Goal: Task Accomplishment & Management: Manage account settings

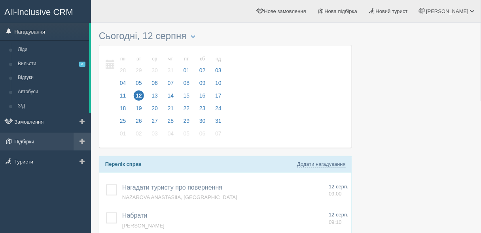
click at [22, 139] on link "Підбірки" at bounding box center [45, 141] width 91 height 17
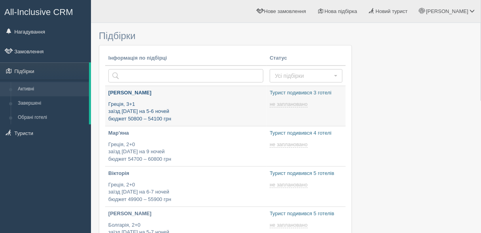
type input "[DATE] 17:50"
click at [212, 113] on p "Греція, 3+1 заїзд 4 вересня на 5-6 ночей бюджет 50800 – 54100 грн" at bounding box center [185, 112] width 155 height 22
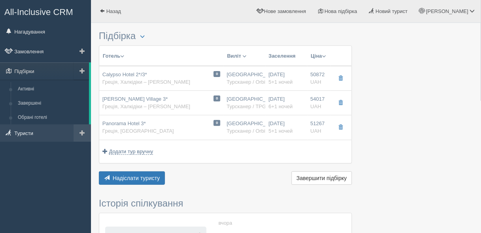
click at [37, 141] on link "Туристи" at bounding box center [45, 132] width 91 height 17
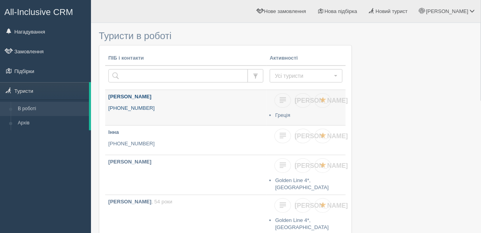
click at [151, 109] on p "[PHONE_NUMBER]" at bounding box center [185, 109] width 155 height 8
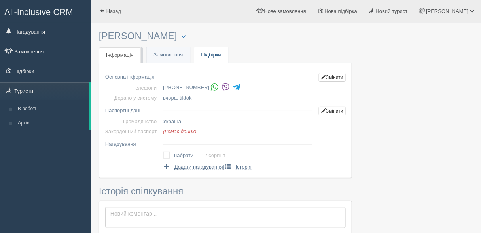
click at [196, 53] on link "Підбірки" at bounding box center [211, 55] width 34 height 16
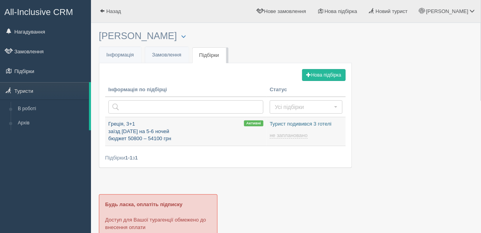
type input "[DATE] 17:50"
click at [187, 147] on div "Інформація по підбірці Статус Усі підбірки Усі підбірки Турист визначився Турис…" at bounding box center [225, 115] width 240 height 93
click at [194, 130] on p "Греція, 3+1 заїзд [DATE] на 5-6 ночей бюджет 50800 – 54100 грн" at bounding box center [185, 132] width 155 height 22
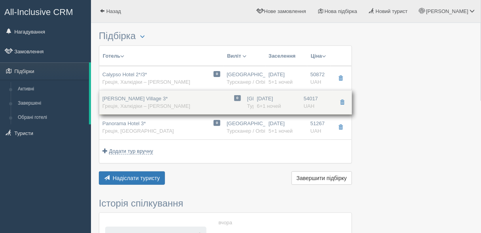
drag, startPoint x: 102, startPoint y: 98, endPoint x: 188, endPoint y: 98, distance: 86.6
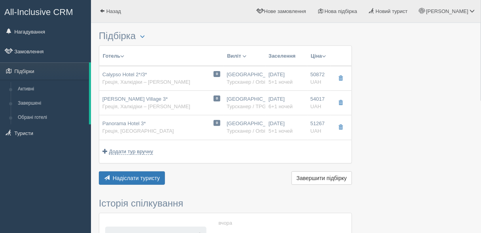
click at [189, 99] on div "0 Ioli Village 3* Греція, Халкідіки – Кассандра" at bounding box center [161, 103] width 118 height 15
type input "Ioli Village 3*"
type input "https://alf.ua/countries/greece/halkidiki-kassandra/pefkohori/hotels/ioli-villa…"
type textarea "Готель розташований зовсім недалеко від популярного курортного селища Пефкохорі…"
type input "Греція"
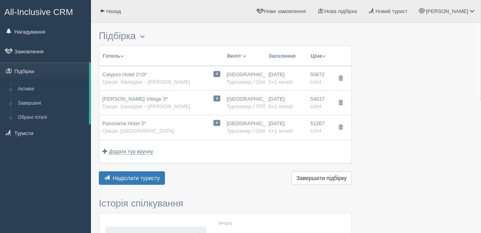
type input "Халкідіки – Кассандра"
type input "54017.00"
type input "Київ"
type input "Салоніки SKG"
type input "06:30"
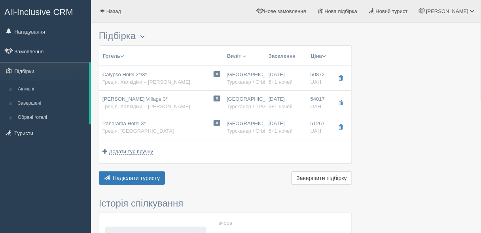
type input "15:00"
type input "TPG"
type input "11:00"
type input "19:00"
type input "6+1"
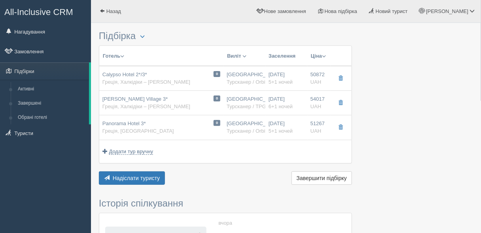
type input "4 Pax)"
type input "BB"
type input "Турсканер / TPG"
type input "https://moituristy.com/tf/tourscanner/offer/36252/1472446920934100309"
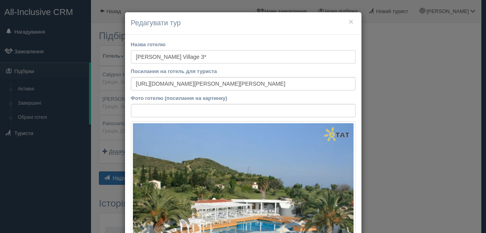
drag, startPoint x: 189, startPoint y: 52, endPoint x: 130, endPoint y: 53, distance: 59.7
click at [131, 53] on input "Ioli Village 3*" at bounding box center [243, 56] width 224 height 13
click at [345, 20] on h4 "Редагувати тур" at bounding box center [243, 23] width 224 height 10
click at [348, 21] on button "×" at bounding box center [350, 21] width 5 height 8
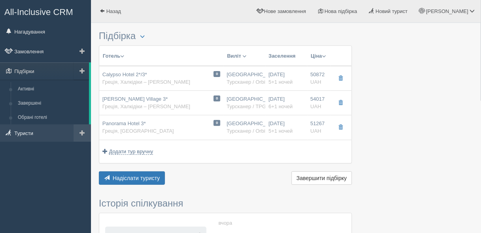
click at [40, 138] on link "Туристи" at bounding box center [45, 132] width 91 height 17
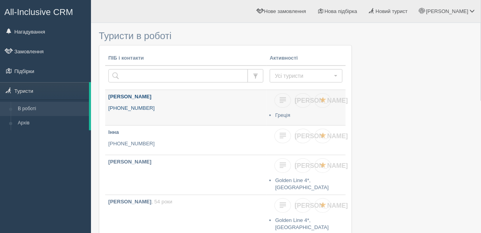
click at [138, 102] on link "viktoria kravets +380 68 307 8138" at bounding box center [185, 107] width 161 height 35
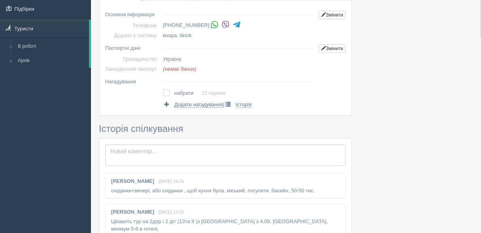
scroll to position [63, 0]
click at [163, 89] on label at bounding box center [163, 89] width 0 height 0
click at [0, 0] on input "checkbox" at bounding box center [0, 0] width 0 height 0
click at [145, 149] on textarea at bounding box center [225, 154] width 240 height 21
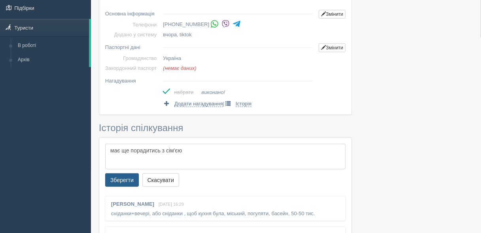
type textarea "має ще порадитись з сім'єю"
click at [124, 183] on button "Зберегти" at bounding box center [122, 179] width 34 height 13
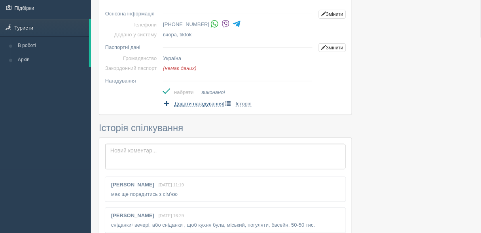
click at [178, 106] on link "Додати нагадування" at bounding box center [193, 104] width 60 height 8
select select "11"
select select "15"
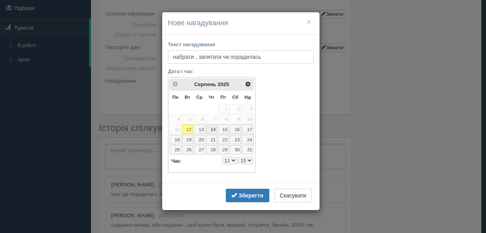
type input "набрати , запитати чи порадилась"
click at [203, 128] on link "13" at bounding box center [199, 128] width 11 height 9
select select "11"
select select "15"
click at [227, 157] on select "0 1 2 3 4 5 6 7 8 9 10 11 12 13 14 15 16 17 18 19 20 21 22 23" at bounding box center [229, 161] width 15 height 8
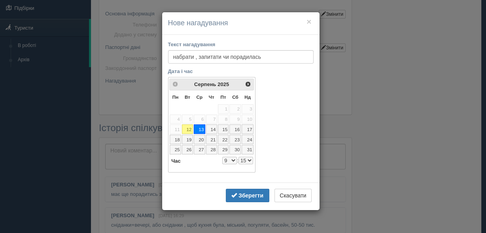
select select "9"
select select "15"
click at [244, 157] on select "00 05 10 15 20 25 30 35 40 45 50 55" at bounding box center [245, 161] width 15 height 8
select select "9"
select select "20"
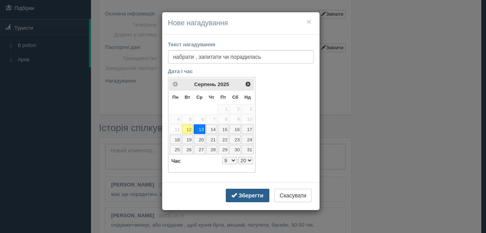
click at [248, 192] on b "Зберегти" at bounding box center [250, 195] width 25 height 6
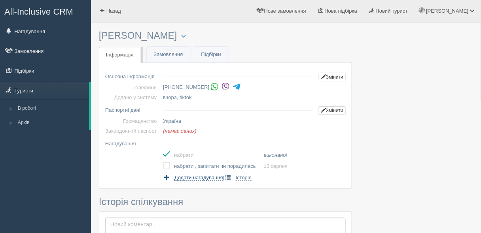
scroll to position [0, 0]
click at [104, 19] on link "Назад" at bounding box center [110, 11] width 39 height 23
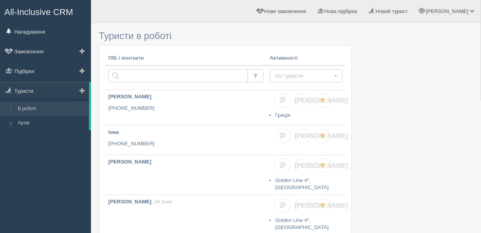
click at [83, 94] on link at bounding box center [81, 90] width 15 height 17
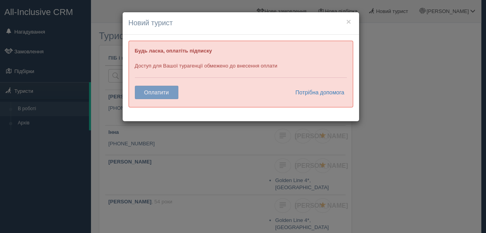
drag, startPoint x: 272, startPoint y: 75, endPoint x: 276, endPoint y: 65, distance: 10.6
click at [272, 74] on div "Будь ласка, оплатіть підписку Доступ для Вашої турагенції обмежено до внесення …" at bounding box center [240, 74] width 224 height 67
drag, startPoint x: 277, startPoint y: 62, endPoint x: 136, endPoint y: 62, distance: 141.5
click at [136, 62] on div "Будь ласка, оплатіть підписку Доступ для Вашої турагенції обмежено до внесення …" at bounding box center [240, 74] width 224 height 67
drag, startPoint x: 200, startPoint y: 48, endPoint x: 235, endPoint y: 28, distance: 40.5
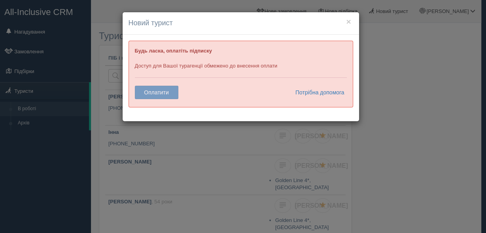
click at [200, 48] on b "Будь ласка, оплатіть підписку" at bounding box center [173, 51] width 77 height 6
click at [350, 20] on button "×" at bounding box center [348, 21] width 5 height 8
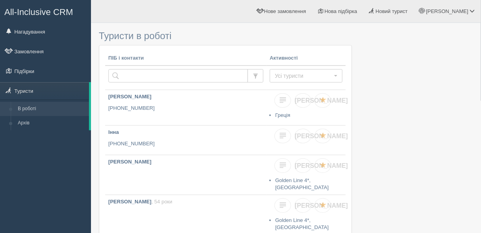
click at [48, 9] on span "All-Inclusive CRM" at bounding box center [38, 12] width 69 height 10
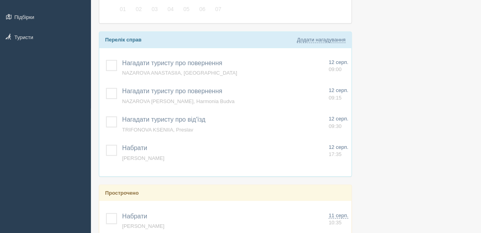
scroll to position [126, 0]
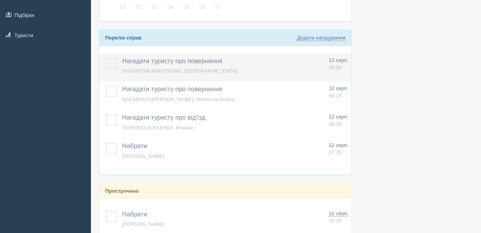
click at [106, 58] on label at bounding box center [106, 58] width 0 height 0
click at [0, 0] on input "checkbox" at bounding box center [0, 0] width 0 height 0
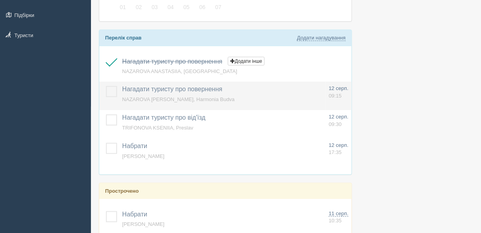
click at [106, 86] on label at bounding box center [106, 86] width 0 height 0
click at [0, 0] on input "checkbox" at bounding box center [0, 0] width 0 height 0
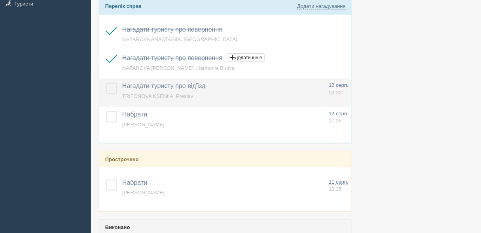
click at [106, 83] on label at bounding box center [106, 83] width 0 height 0
click at [0, 0] on input "checkbox" at bounding box center [0, 0] width 0 height 0
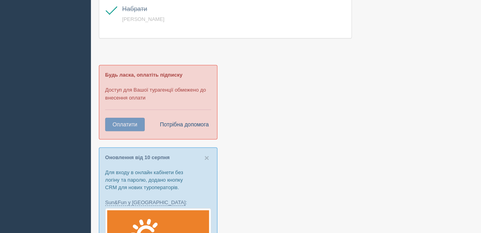
scroll to position [411, 0]
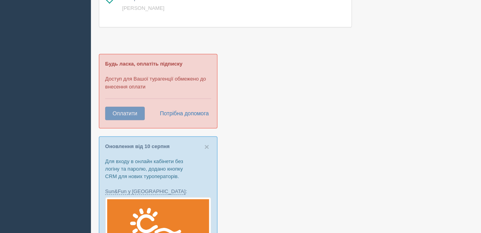
drag, startPoint x: 124, startPoint y: 72, endPoint x: 205, endPoint y: 80, distance: 81.8
click at [195, 84] on div "Будь ласка, оплатіть підписку Доступ для Вашої турагенції обмежено до внесення …" at bounding box center [158, 91] width 119 height 74
click at [268, 60] on div at bounding box center [286, 221] width 374 height 1210
drag, startPoint x: 179, startPoint y: 93, endPoint x: 110, endPoint y: 39, distance: 87.5
click at [104, 55] on div "Будь ласка, оплатіть підписку Доступ для Вашої турагенції обмежено до внесення …" at bounding box center [158, 91] width 119 height 74
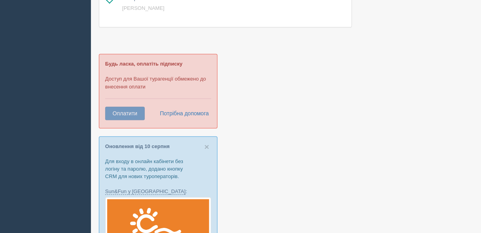
click at [115, 32] on div at bounding box center [286, 221] width 374 height 1210
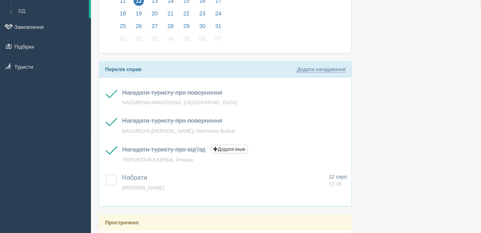
scroll to position [0, 0]
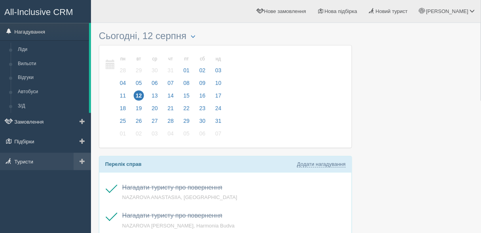
click at [85, 160] on link at bounding box center [82, 161] width 17 height 17
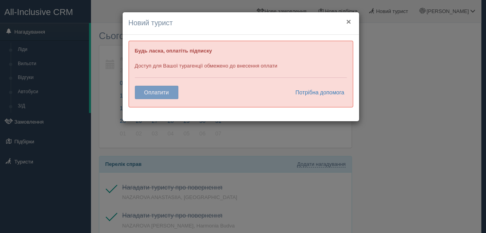
drag, startPoint x: 348, startPoint y: 20, endPoint x: 99, endPoint y: 94, distance: 260.1
click at [347, 20] on button "×" at bounding box center [348, 21] width 5 height 8
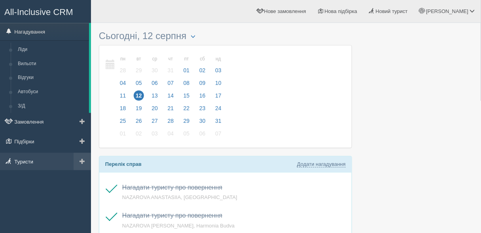
click at [19, 162] on link "Туристи" at bounding box center [45, 161] width 91 height 17
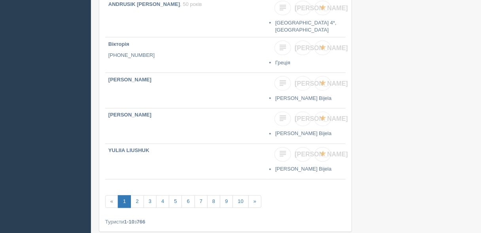
scroll to position [285, 0]
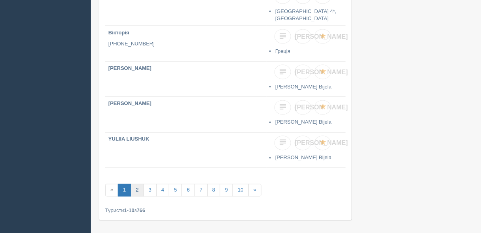
click at [138, 184] on link "2" at bounding box center [136, 190] width 13 height 13
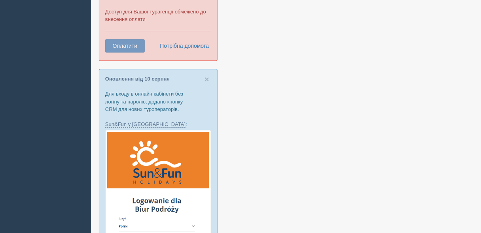
scroll to position [443, 0]
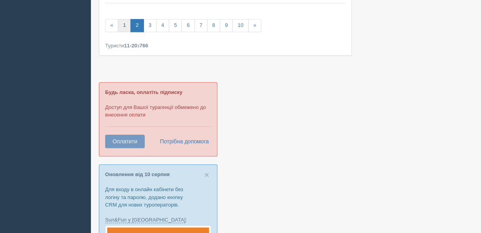
click at [119, 21] on link "1" at bounding box center [124, 25] width 13 height 13
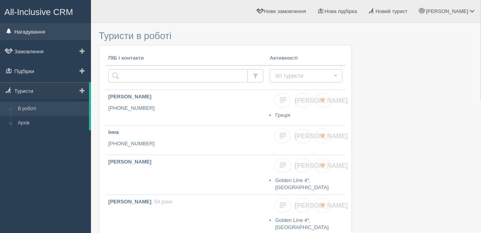
click at [37, 39] on link "Нагадування" at bounding box center [45, 31] width 91 height 17
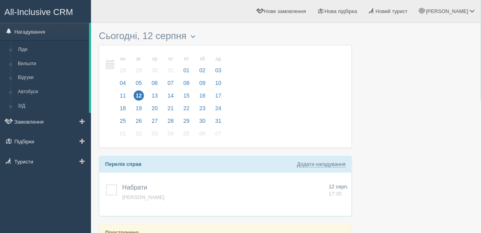
click at [18, 171] on ul "Нагадування [GEOGRAPHIC_DATA] Вильоти Відгуки Автобуси З/Д" at bounding box center [45, 98] width 91 height 150
click at [19, 165] on link "Туристи" at bounding box center [45, 161] width 91 height 17
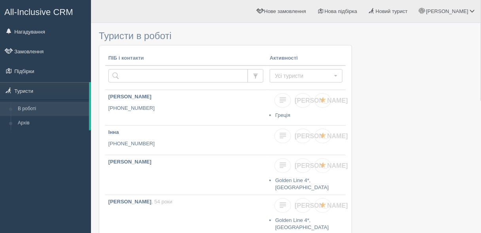
type input "[PHONE_NUMBER]"
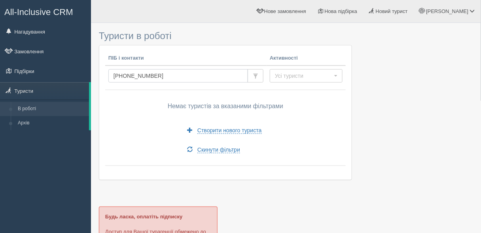
drag, startPoint x: 122, startPoint y: 75, endPoint x: 106, endPoint y: 79, distance: 16.1
click at [106, 79] on td "+380506377583" at bounding box center [185, 78] width 161 height 25
type input "0506377583"
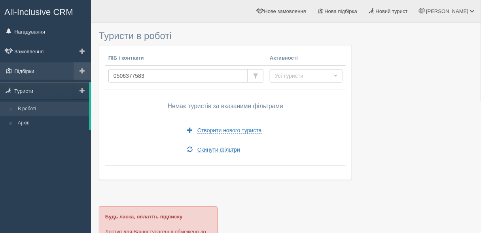
click at [40, 67] on link "Підбірки" at bounding box center [45, 70] width 91 height 17
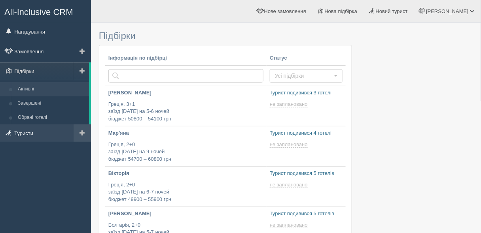
click at [24, 137] on link "Туристи" at bounding box center [45, 132] width 91 height 17
type input "2025-08-12 17:50"
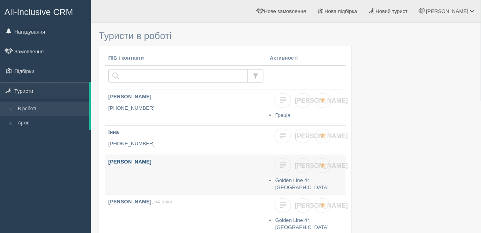
type input "[PHONE_NUMBER]"
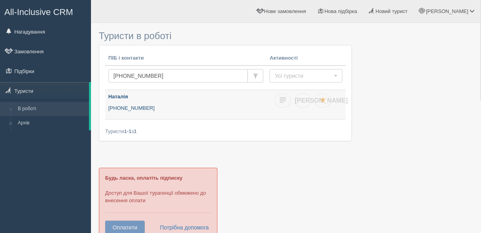
click at [182, 96] on p "Наталія" at bounding box center [185, 97] width 155 height 8
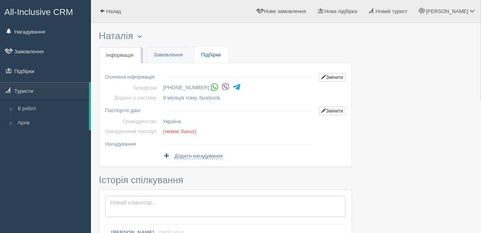
click at [218, 50] on link "Підбірки" at bounding box center [211, 55] width 34 height 16
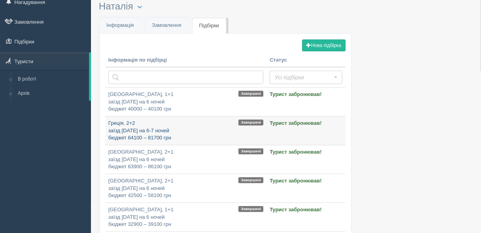
scroll to position [63, 0]
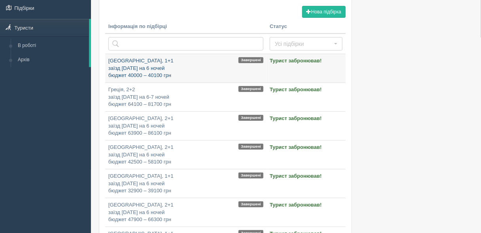
click at [181, 61] on p "[GEOGRAPHIC_DATA], 1+1 заїзд [DATE] на 6 ночей бюджет 40000 – 40100 грн" at bounding box center [185, 68] width 155 height 22
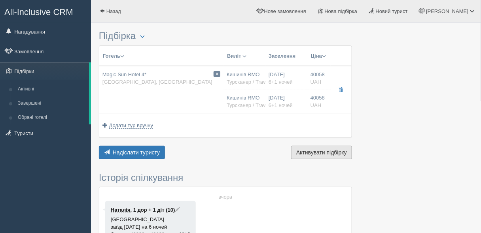
click at [329, 157] on button "Завершити підбірку Активувати підбірку" at bounding box center [321, 152] width 61 height 13
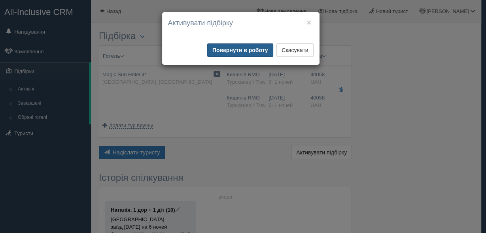
click at [222, 51] on button "Повернути в роботу" at bounding box center [240, 49] width 66 height 13
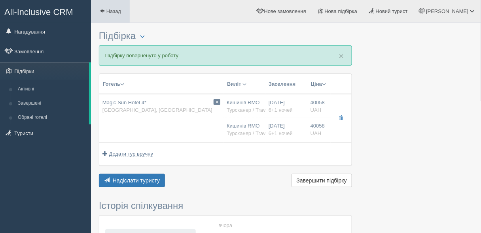
click at [116, 19] on link "Назад" at bounding box center [110, 11] width 39 height 23
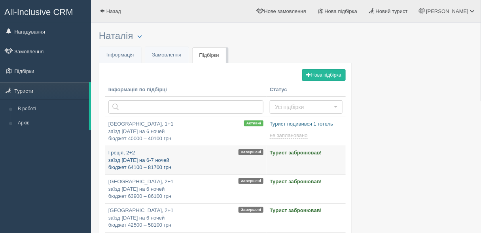
type input "[DATE] 14:50"
click at [207, 161] on p "Греція, 2+2 заїзд [DATE] на 6-7 ночей бюджет 64100 – 81700 грн" at bounding box center [185, 160] width 155 height 22
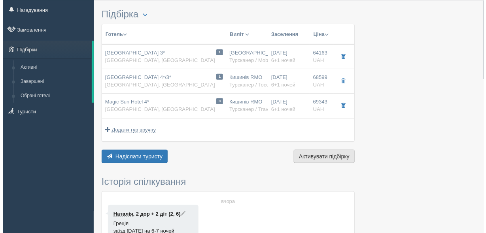
scroll to position [32, 0]
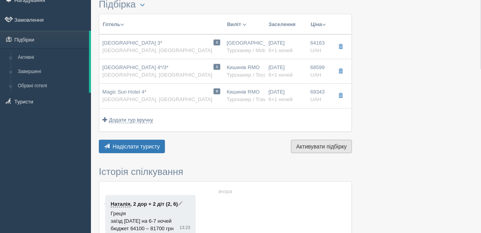
click at [313, 145] on span "Активувати підбірку" at bounding box center [321, 146] width 51 height 6
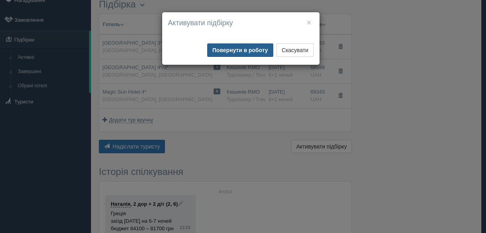
click at [216, 54] on button "Повернути в роботу" at bounding box center [240, 49] width 66 height 13
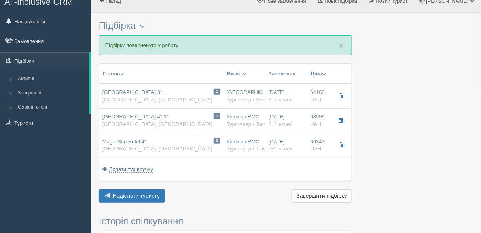
scroll to position [0, 0]
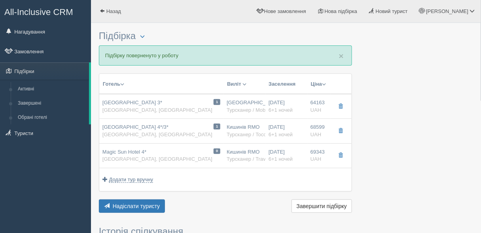
click at [38, 1] on link "All-Inclusive CRM" at bounding box center [45, 11] width 90 height 22
click at [136, 204] on span "Надіслати туристу" at bounding box center [136, 206] width 47 height 6
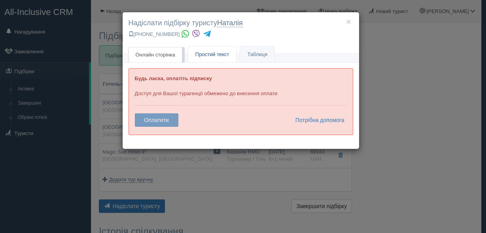
click at [201, 52] on span "Простий текст" at bounding box center [212, 54] width 34 height 6
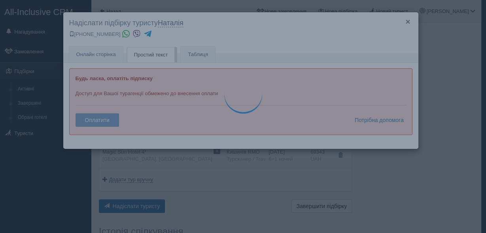
click at [408, 21] on button "×" at bounding box center [407, 21] width 5 height 8
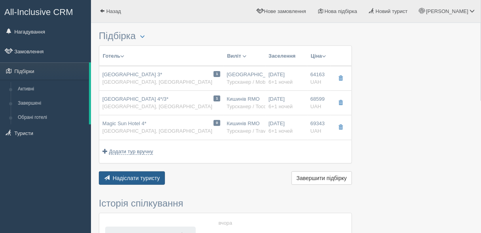
click at [115, 175] on span "Надіслати туристу" at bounding box center [136, 178] width 47 height 6
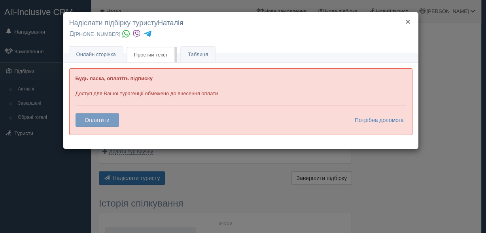
click at [407, 21] on button "×" at bounding box center [407, 21] width 5 height 8
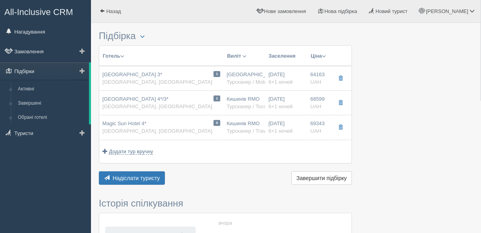
click at [13, 68] on link "Підбірки" at bounding box center [44, 70] width 89 height 17
